Goal: Transaction & Acquisition: Purchase product/service

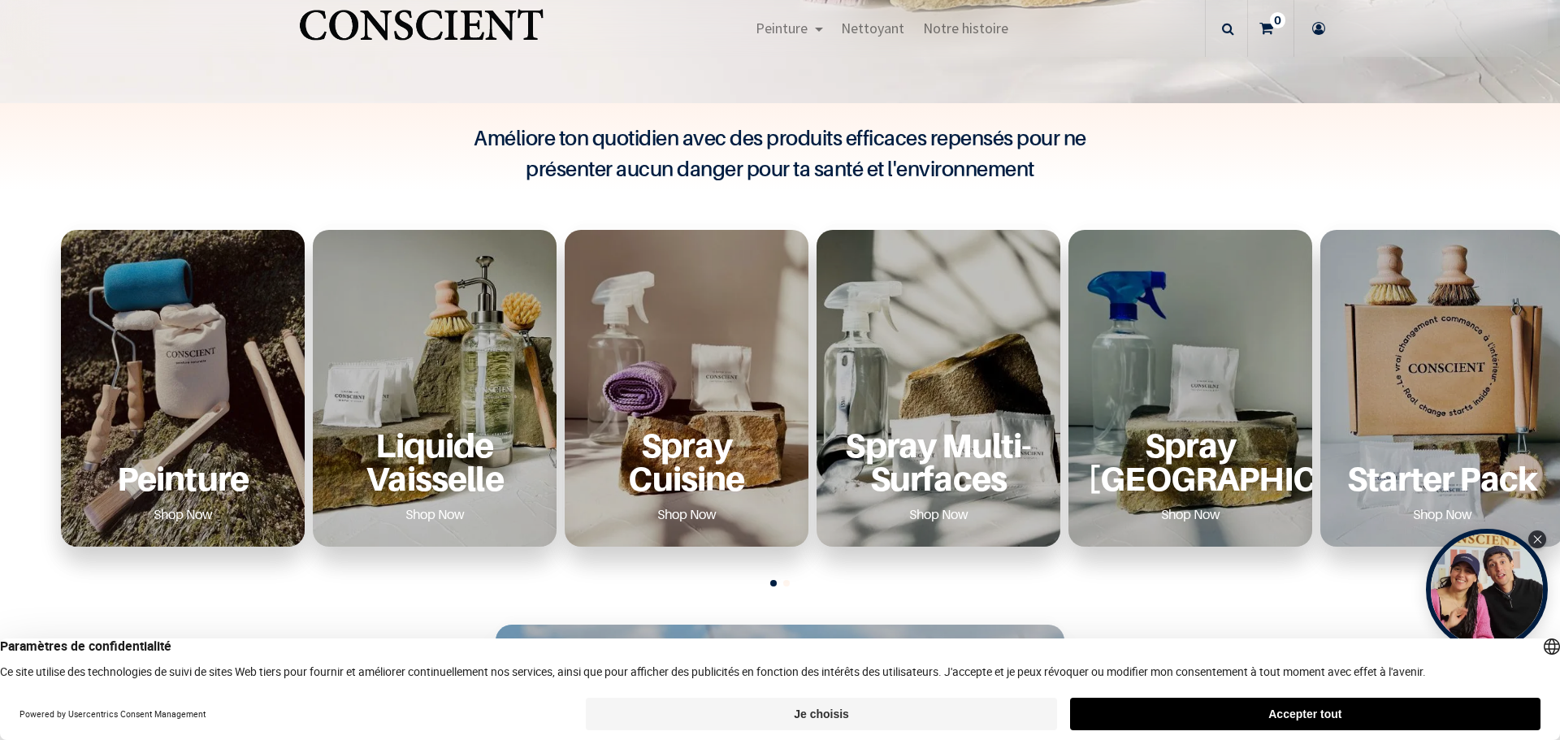
scroll to position [279, 0]
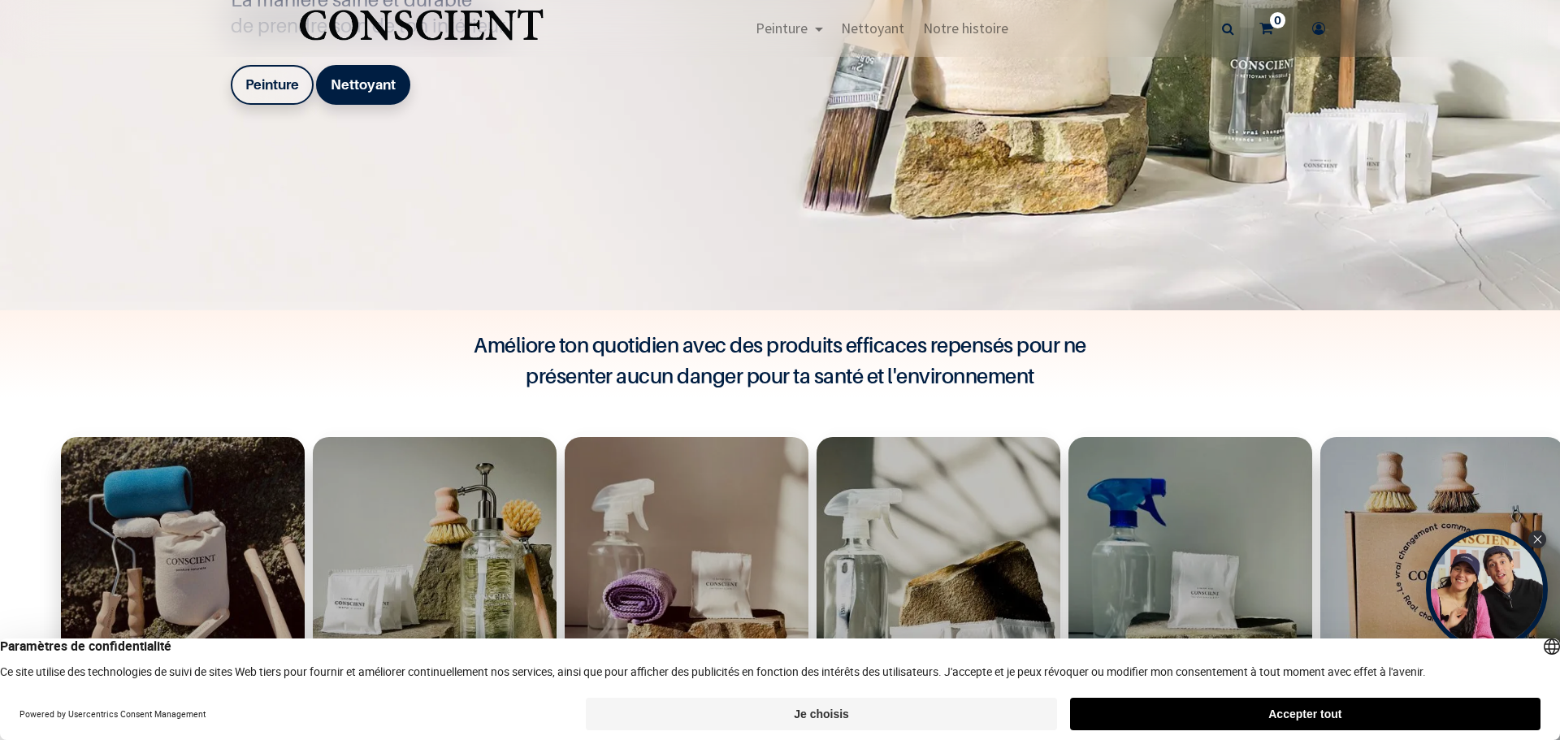
scroll to position [650, 0]
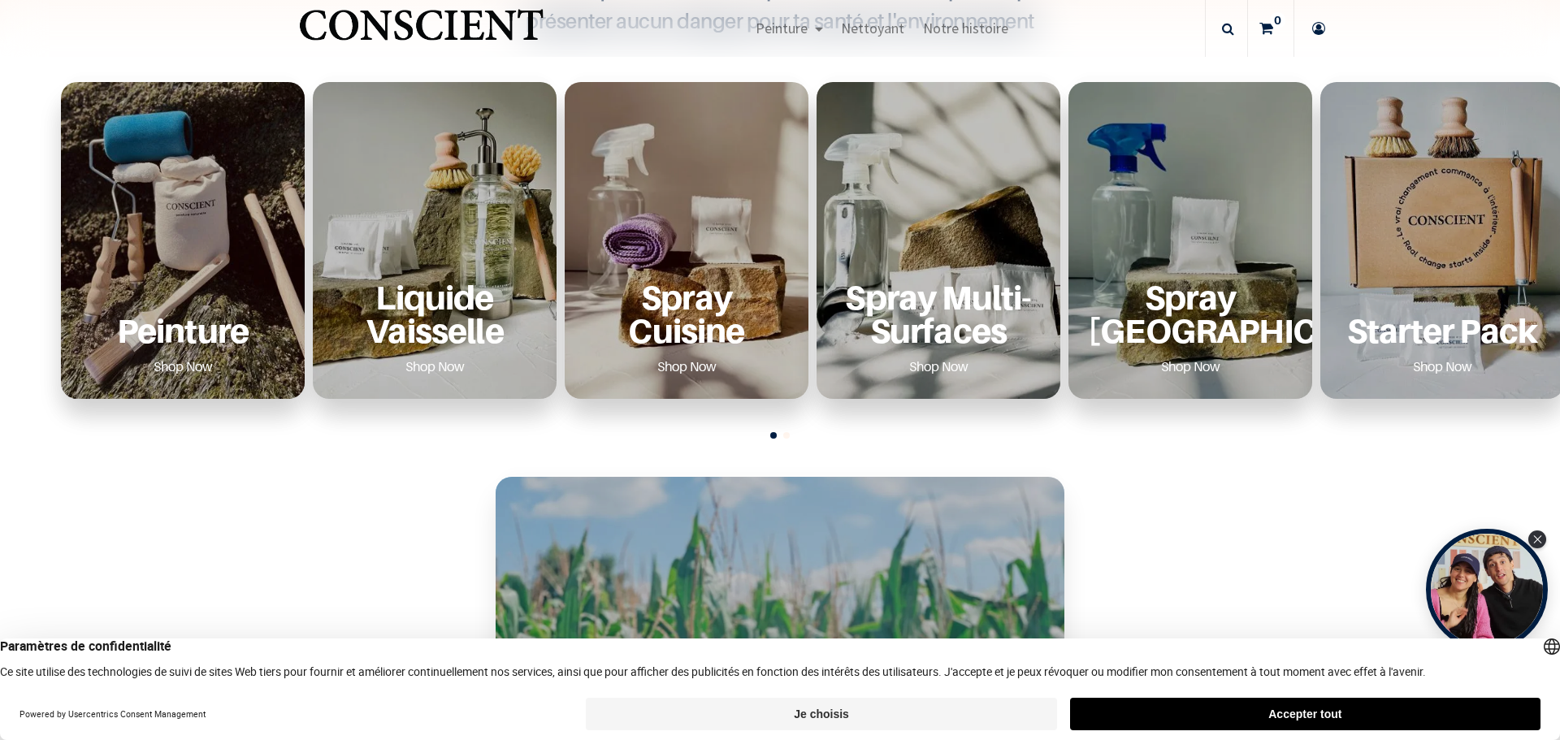
click at [1306, 716] on button "Accepter tout" at bounding box center [1305, 714] width 470 height 33
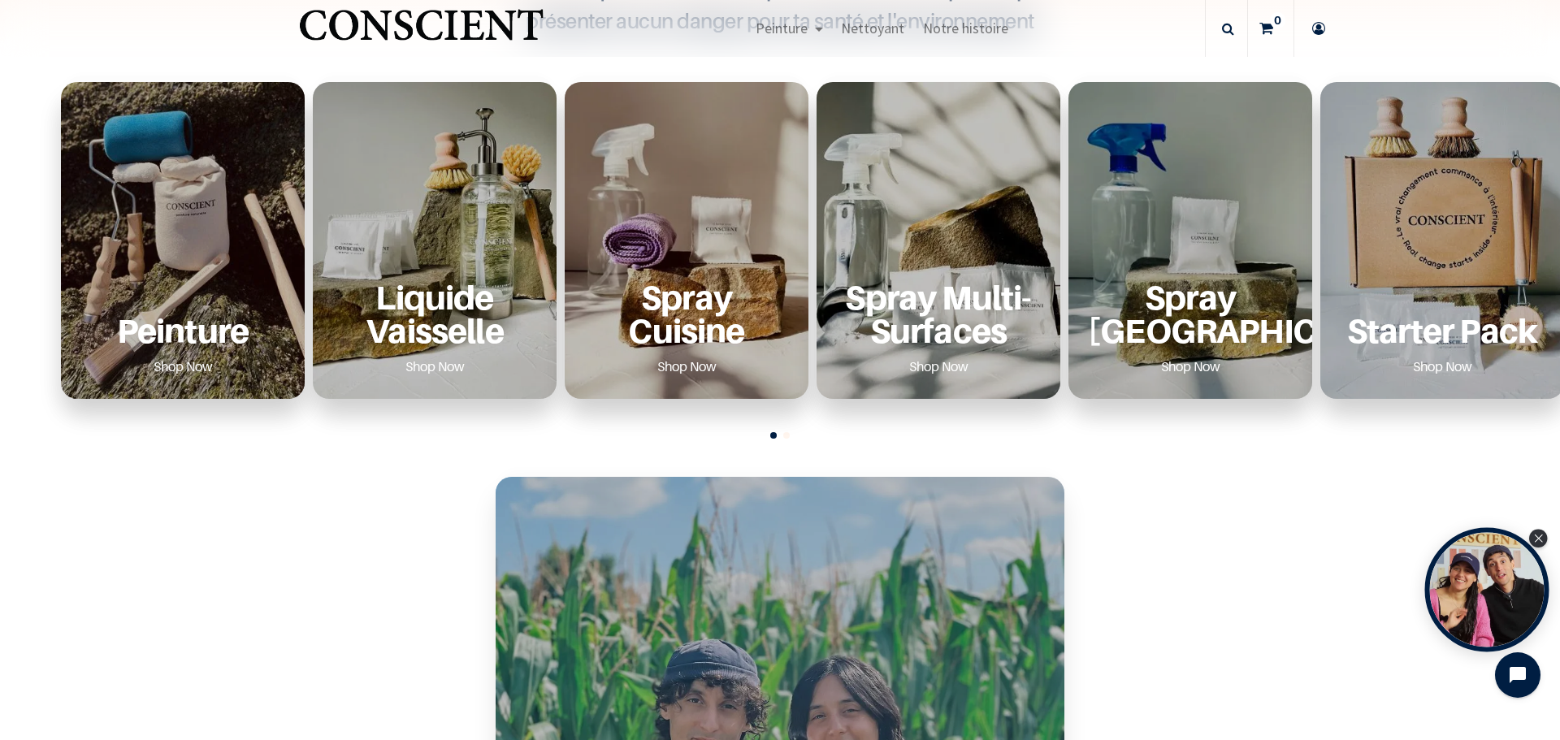
click at [1487, 587] on div "Open Tolstoy widget" at bounding box center [1487, 590] width 124 height 124
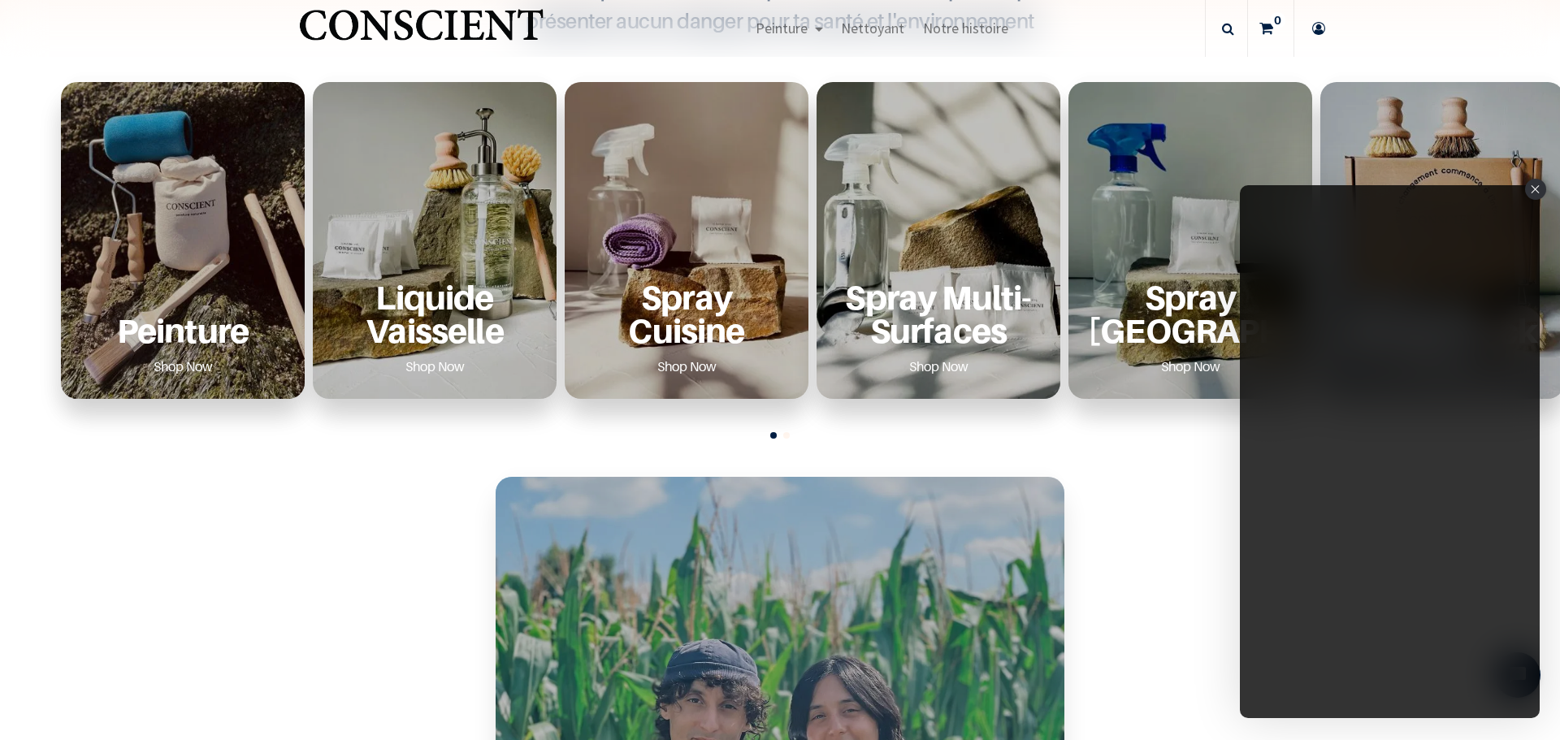
click at [1531, 188] on div "Close" at bounding box center [1535, 189] width 21 height 21
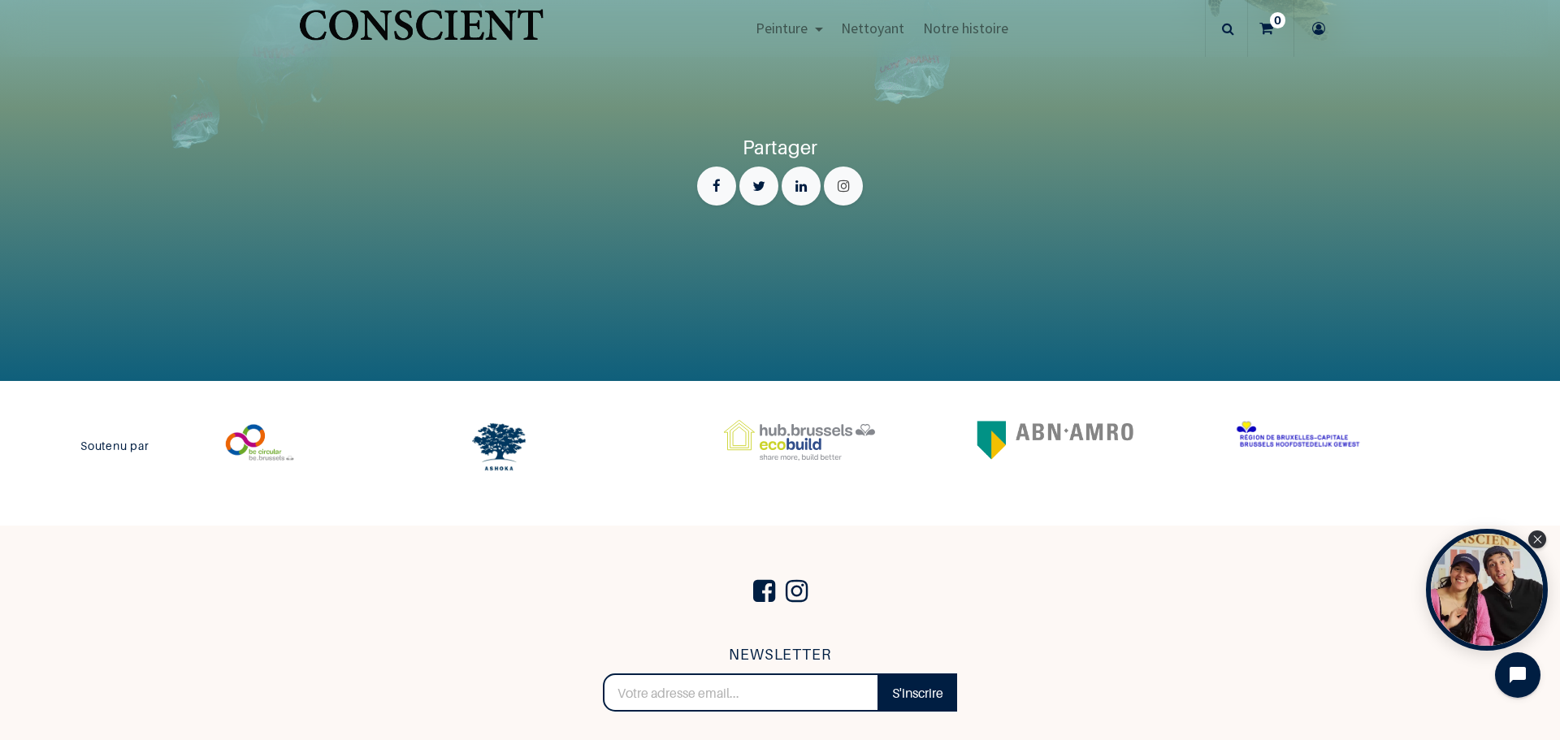
scroll to position [3649, 0]
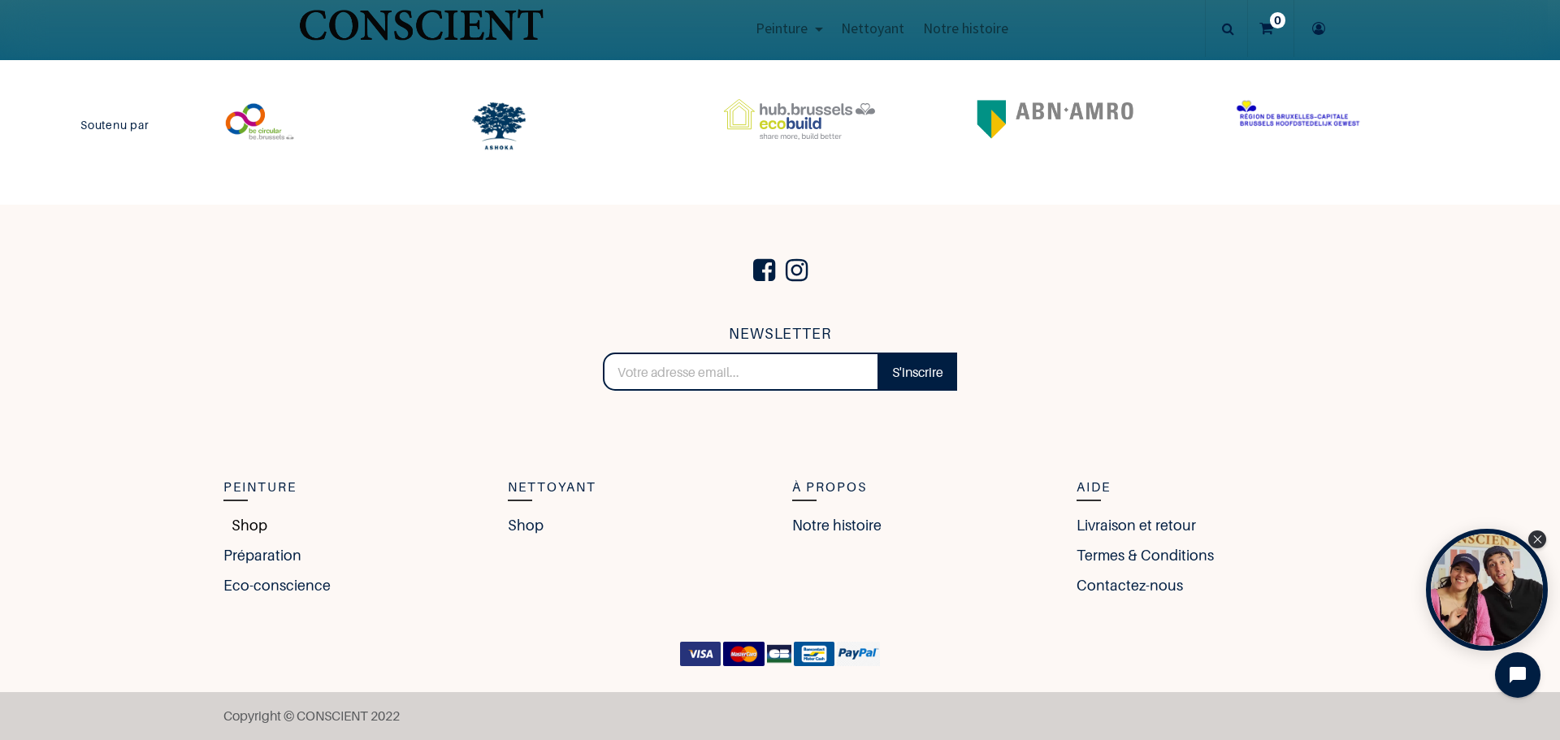
click at [241, 521] on link "Shop" at bounding box center [245, 525] width 44 height 22
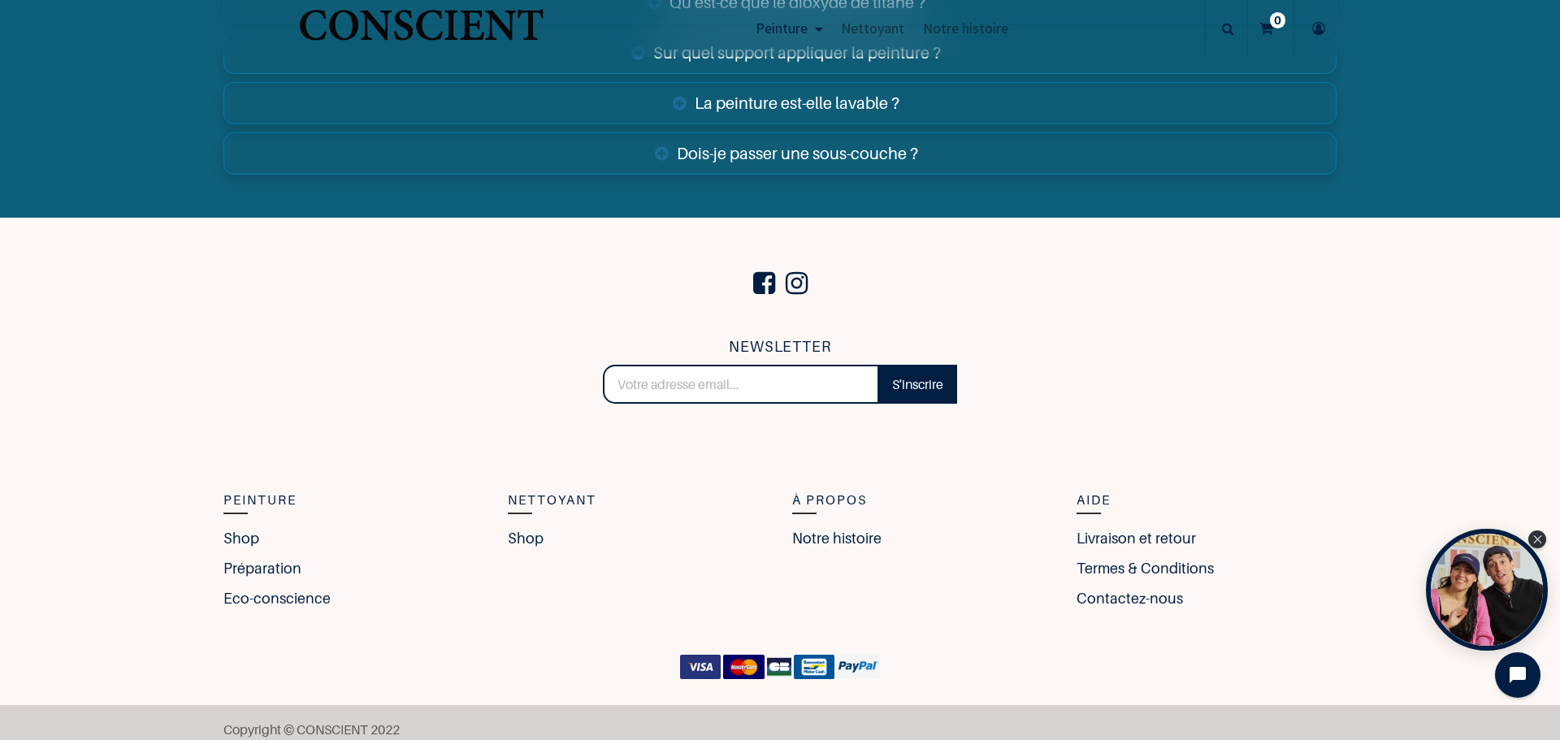
scroll to position [6369, 0]
